Goal: Find specific page/section

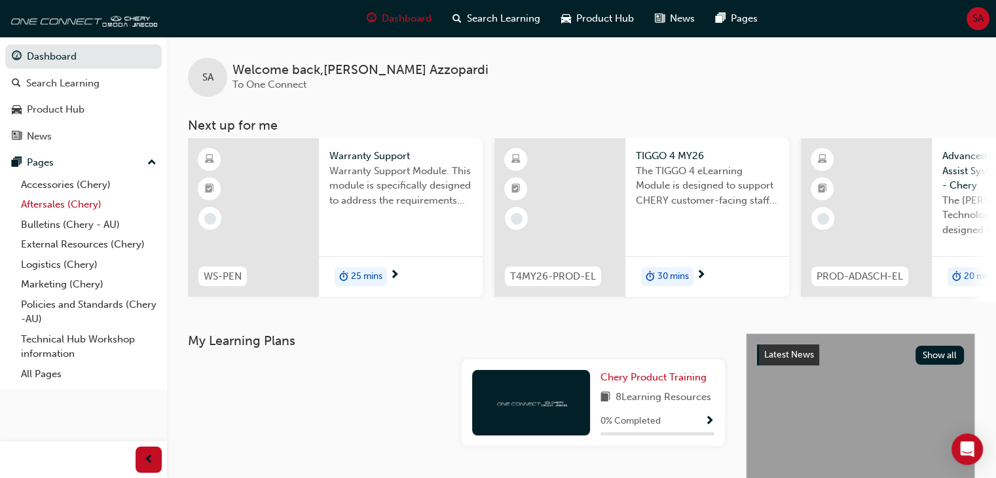
click at [84, 208] on link "Aftersales (Chery)" at bounding box center [89, 204] width 146 height 20
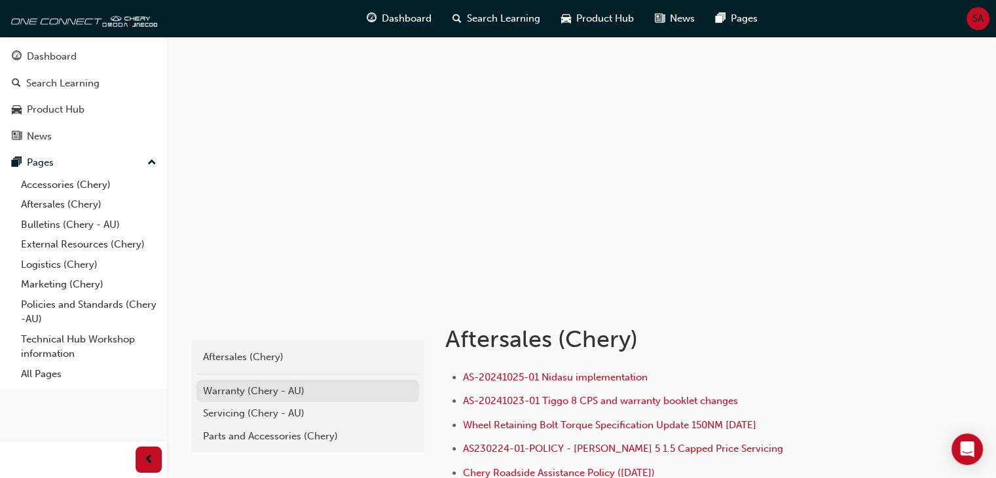
click at [264, 389] on div "Warranty (Chery - AU)" at bounding box center [307, 391] width 209 height 15
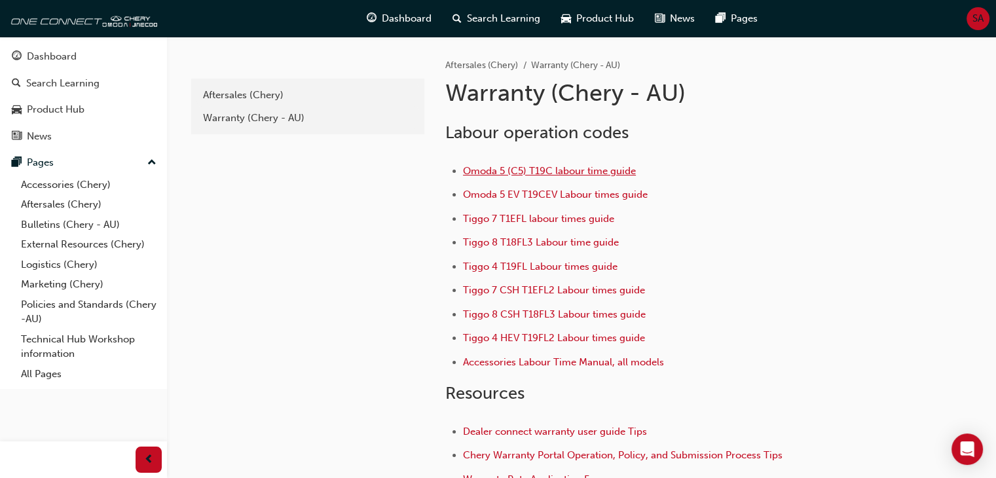
click at [559, 169] on span "Omoda 5 (C5) T19C labour time guide" at bounding box center [549, 171] width 173 height 12
